Goal: Transaction & Acquisition: Complete application form

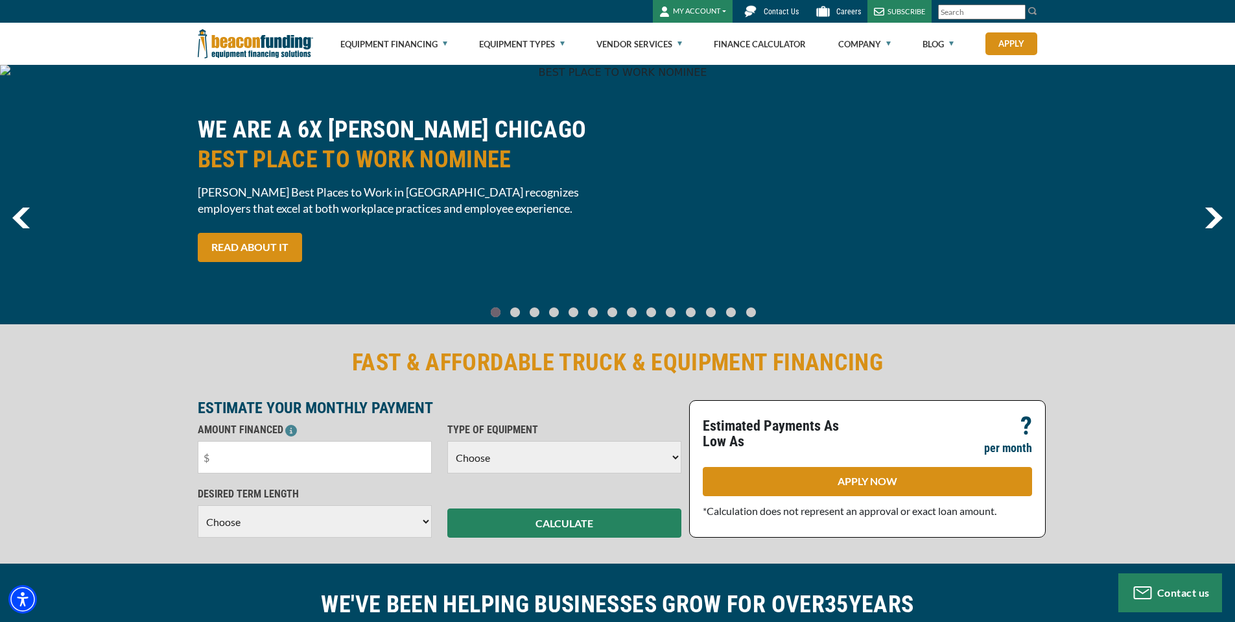
click at [782, 14] on span "Contact Us" at bounding box center [781, 11] width 35 height 9
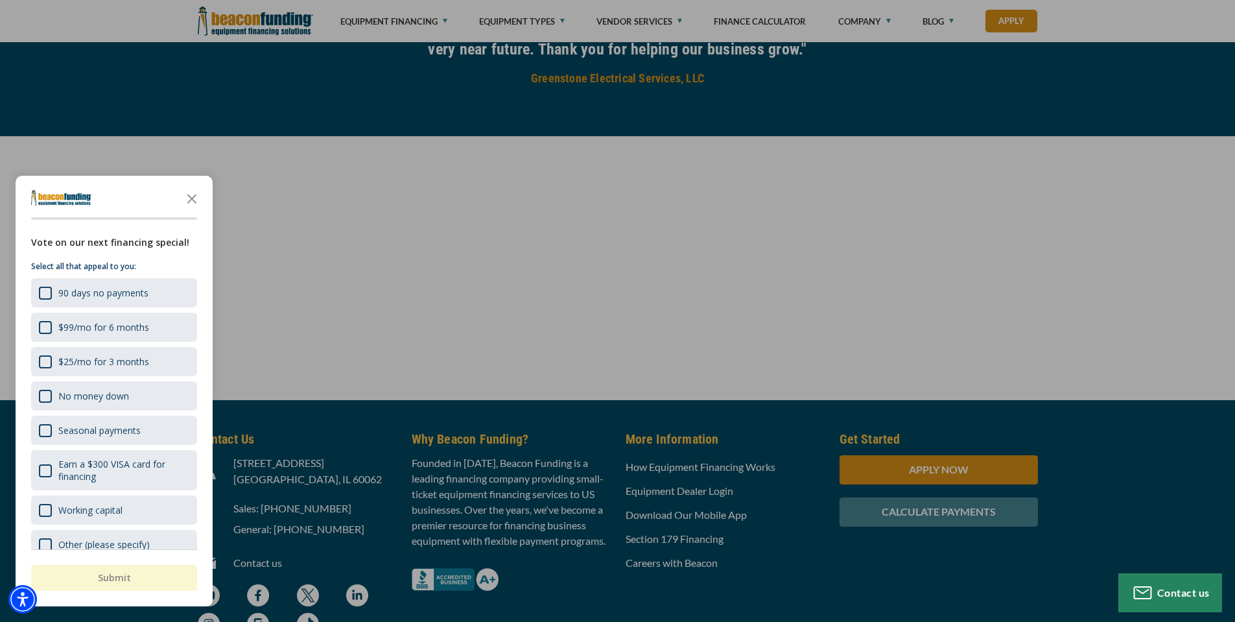
scroll to position [1297, 0]
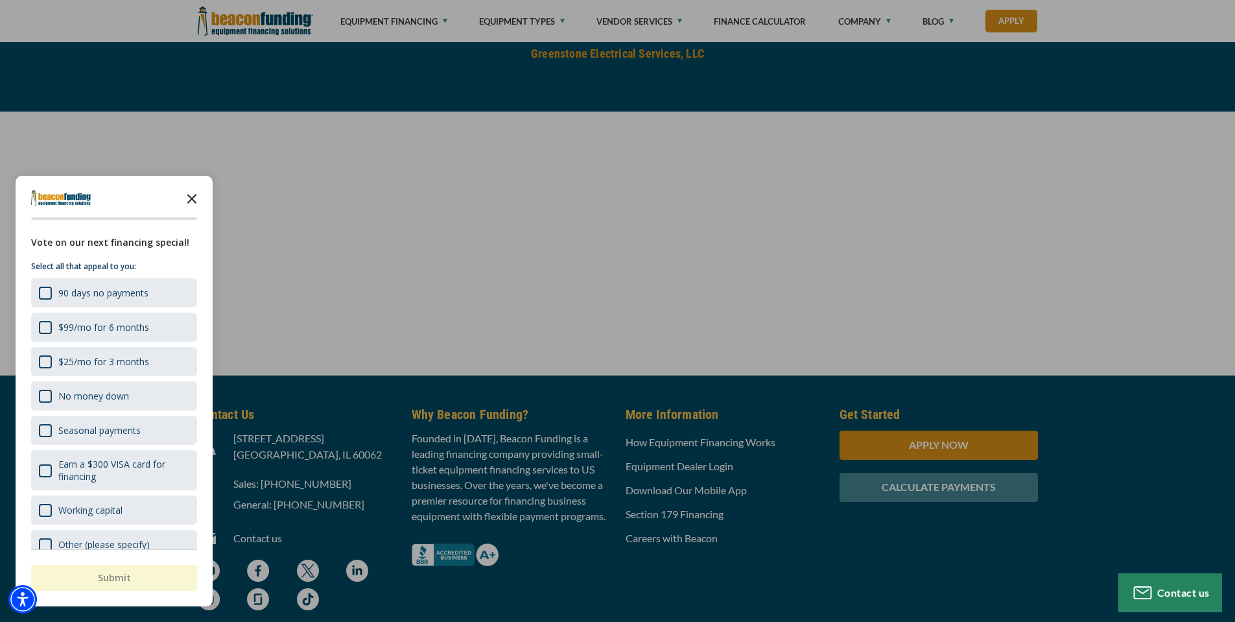
click at [193, 198] on polygon "Close the survey" at bounding box center [192, 199] width 10 height 10
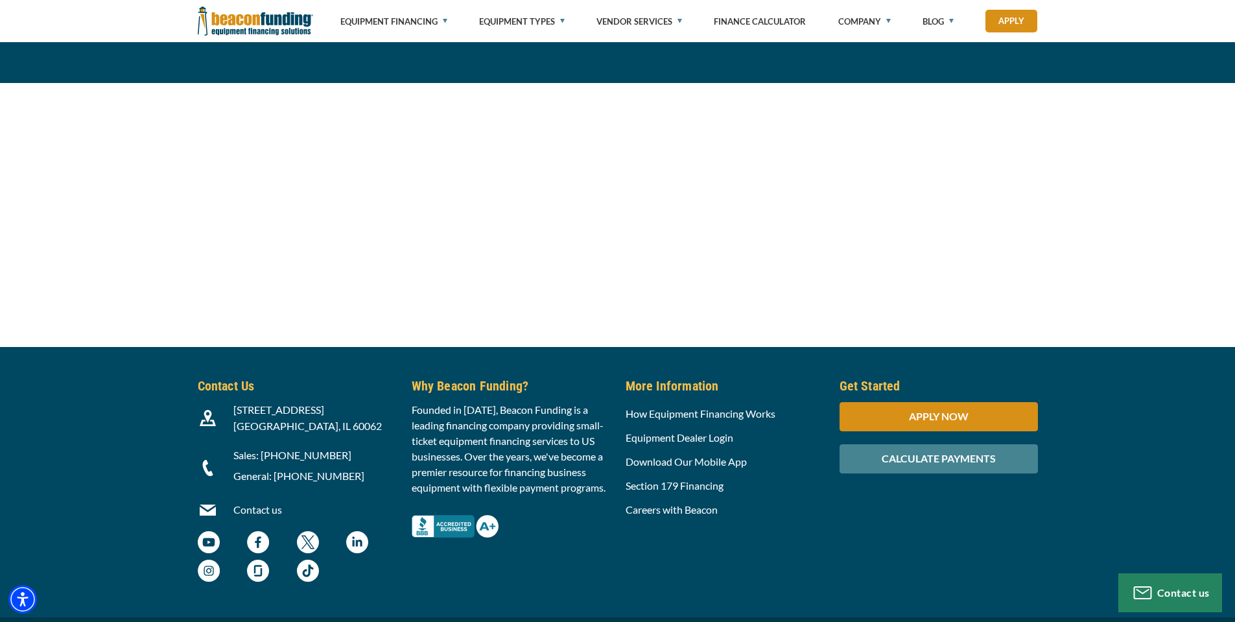
scroll to position [1358, 0]
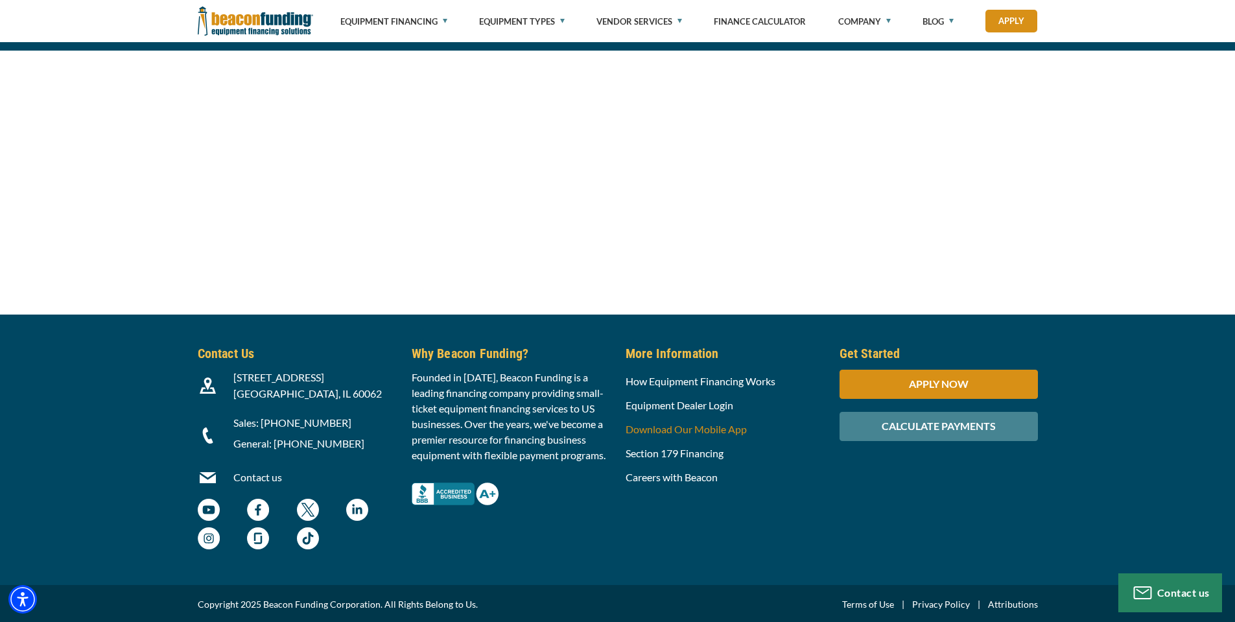
click at [709, 426] on link "Download Our Mobile App" at bounding box center [686, 429] width 121 height 12
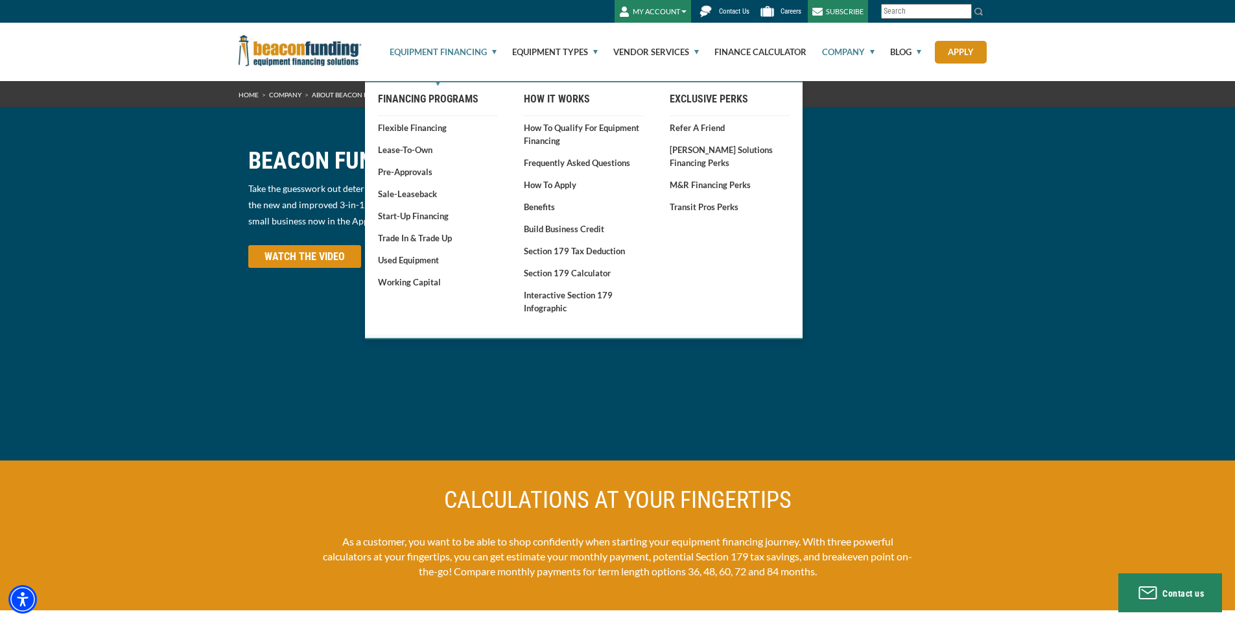
click at [409, 54] on link "Equipment Financing" at bounding box center [436, 52] width 122 height 58
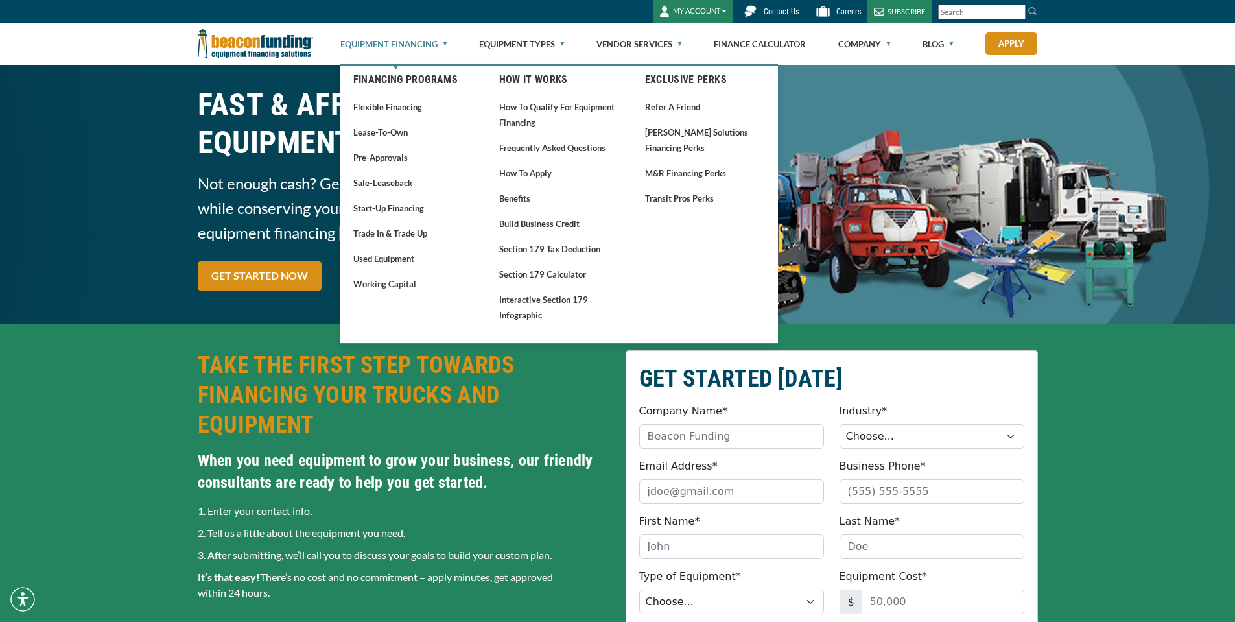
click at [425, 47] on link "Equipment Financing" at bounding box center [393, 44] width 107 height 42
click at [399, 205] on link "Start-Up Financing" at bounding box center [413, 208] width 120 height 16
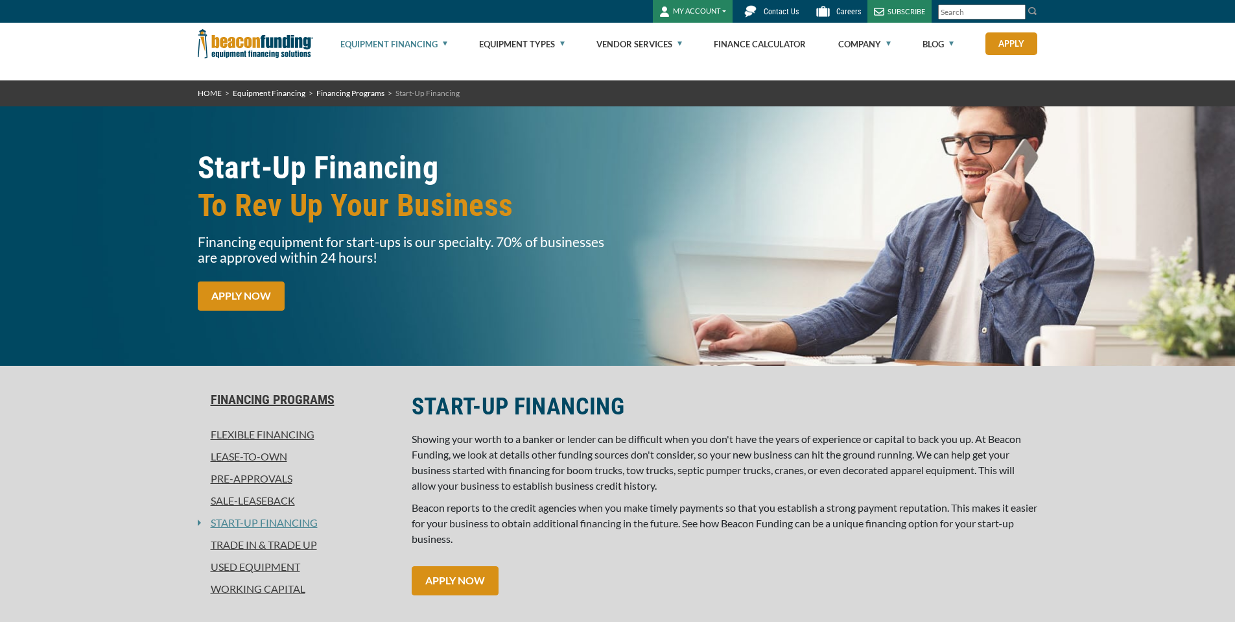
scroll to position [324, 0]
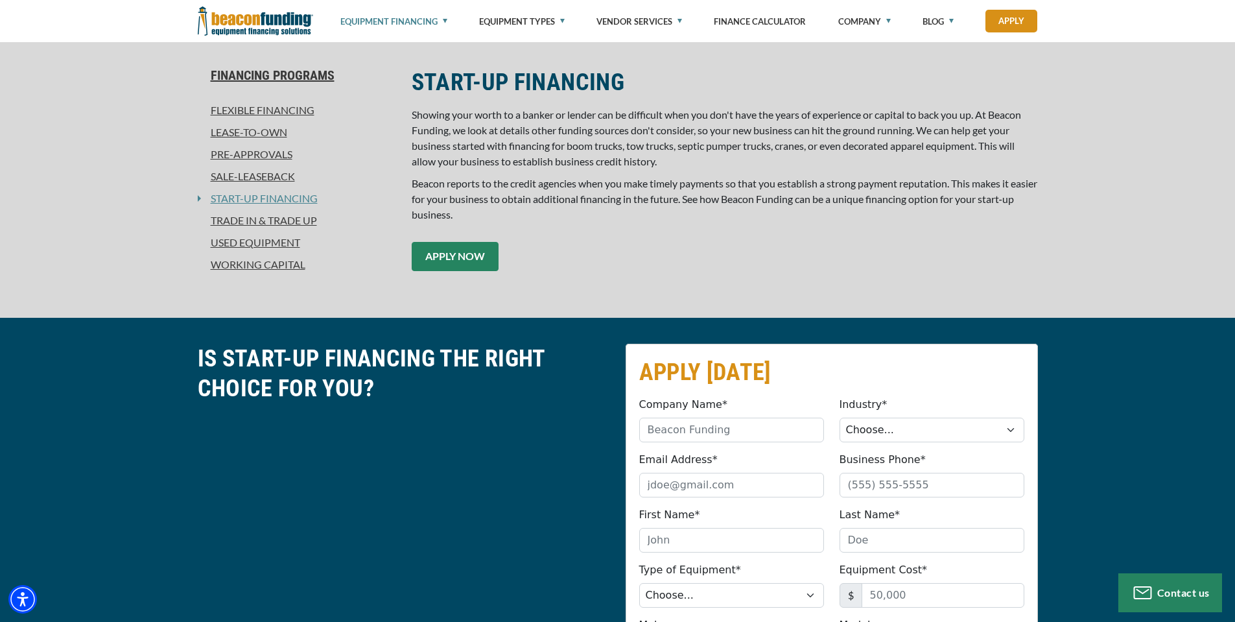
click at [478, 250] on link "APPLY NOW" at bounding box center [455, 256] width 87 height 29
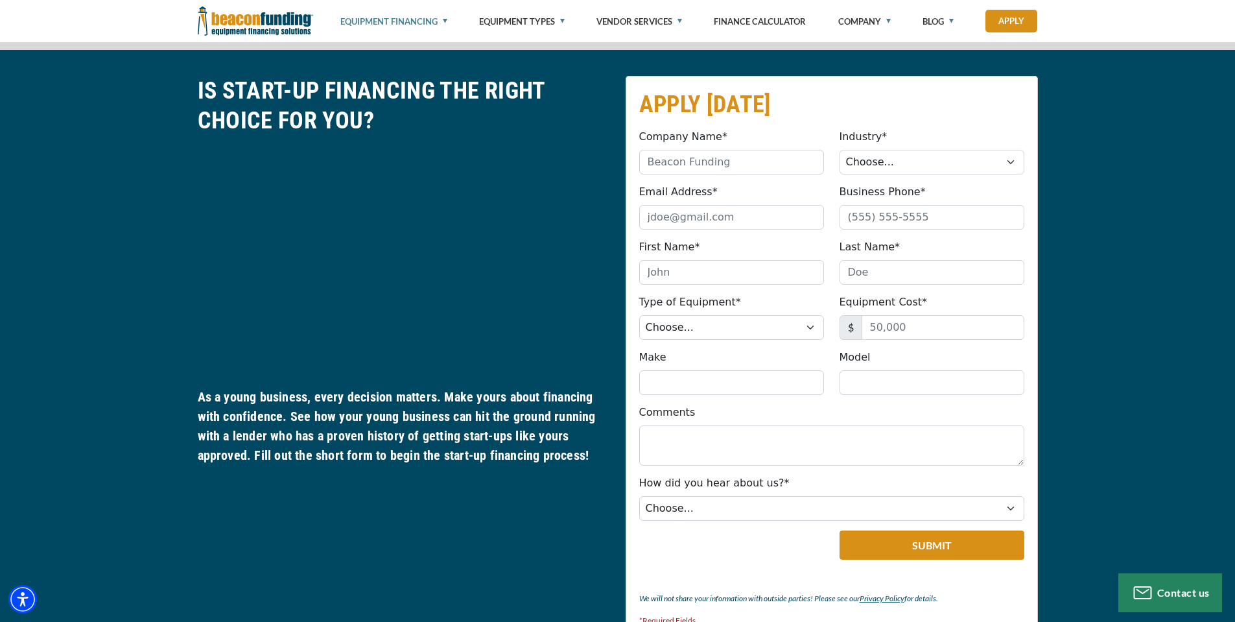
scroll to position [616, 0]
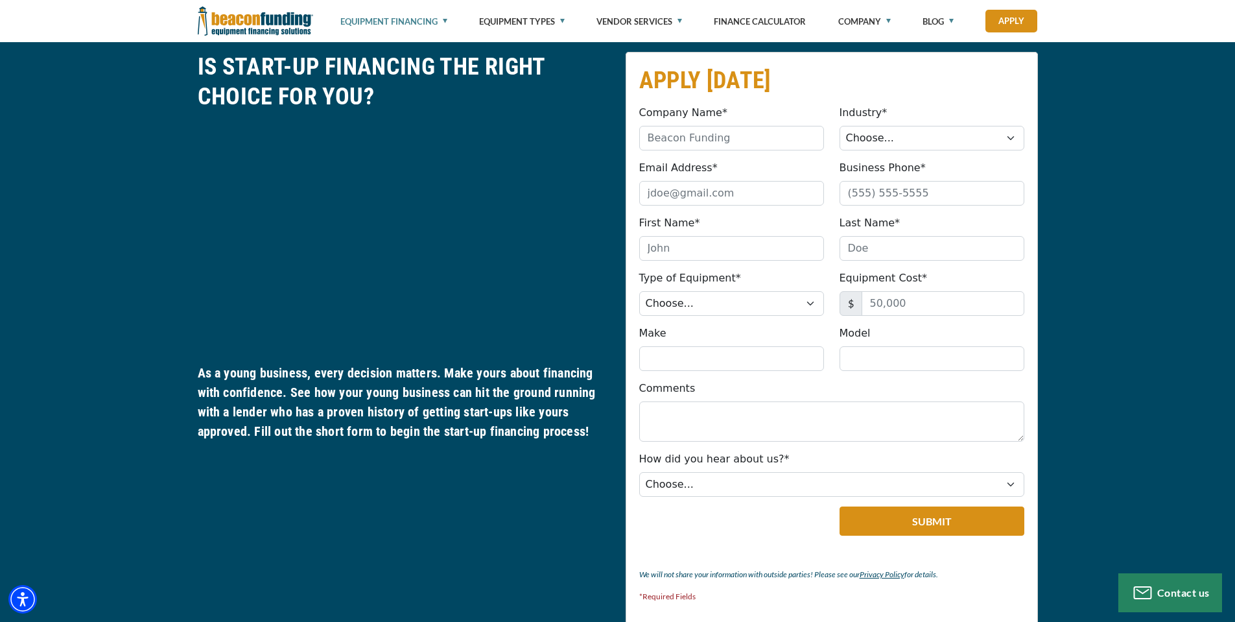
click at [852, 304] on span "$" at bounding box center [851, 303] width 23 height 25
click at [905, 300] on input "Equipment Cost*" at bounding box center [943, 303] width 163 height 25
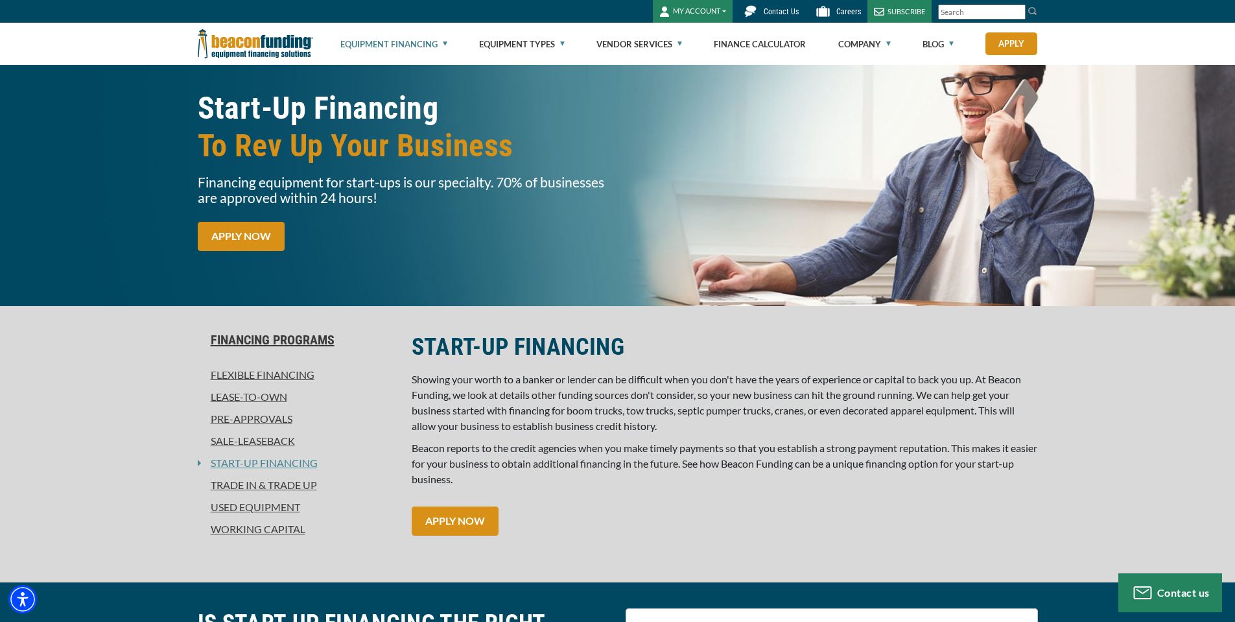
scroll to position [0, 0]
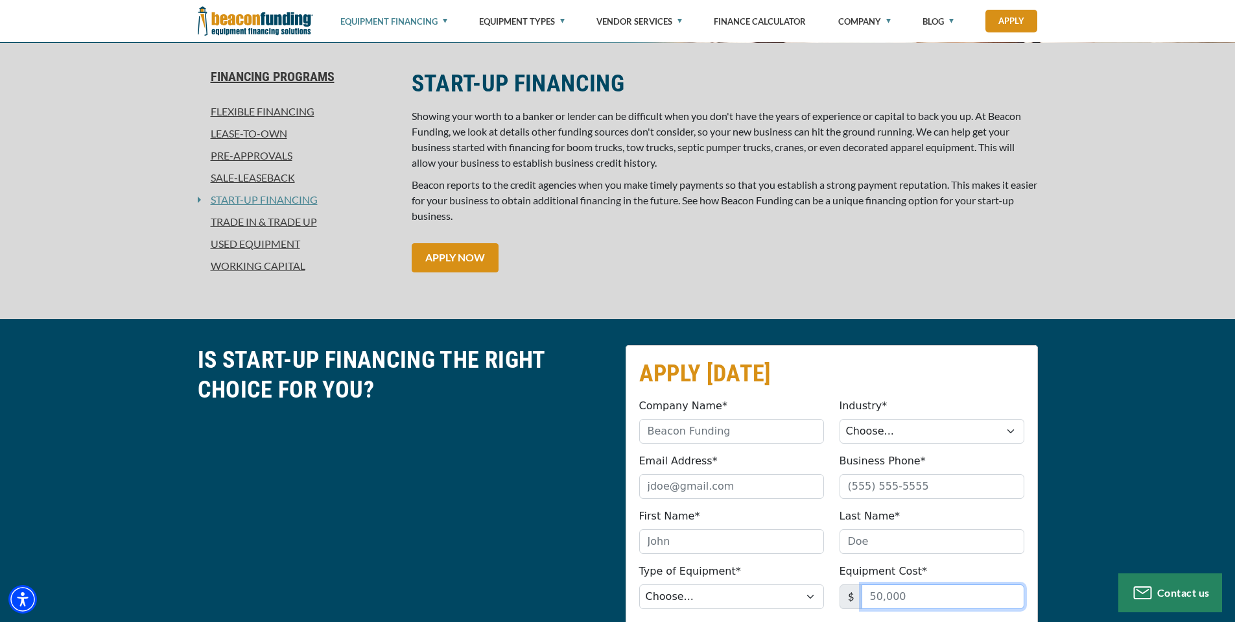
scroll to position [324, 0]
